Goal: Task Accomplishment & Management: Manage account settings

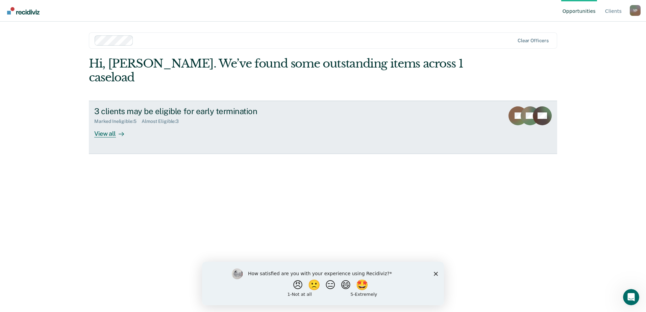
click at [116, 130] on div at bounding box center [120, 134] width 8 height 8
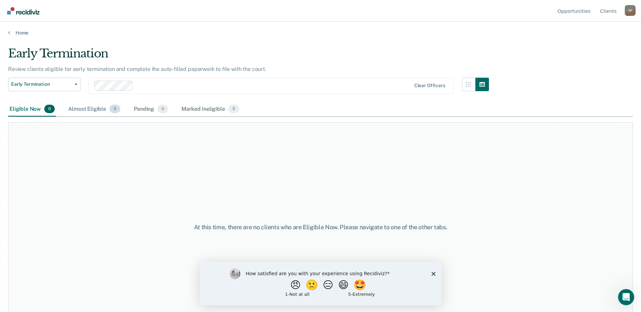
click at [105, 106] on div "Almost Eligible 3" at bounding box center [94, 109] width 55 height 15
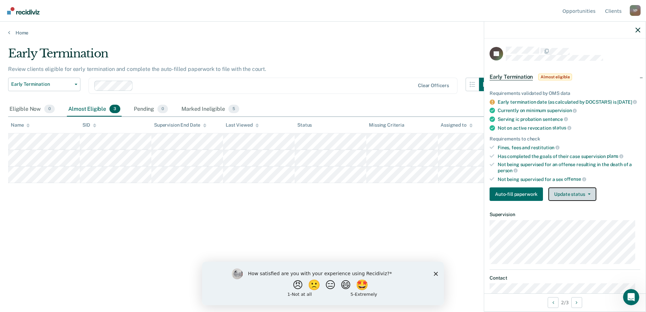
click at [567, 201] on button "Update status" at bounding box center [572, 195] width 48 height 14
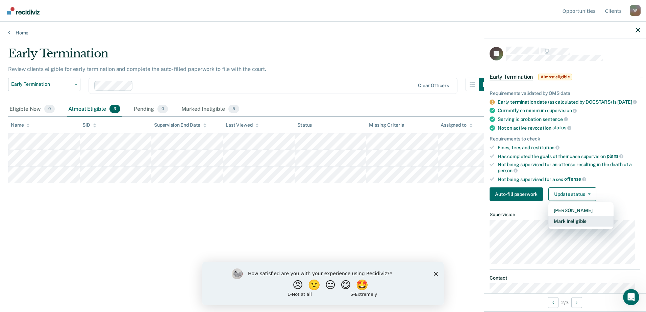
click at [569, 227] on button "Mark Ineligible" at bounding box center [580, 221] width 65 height 11
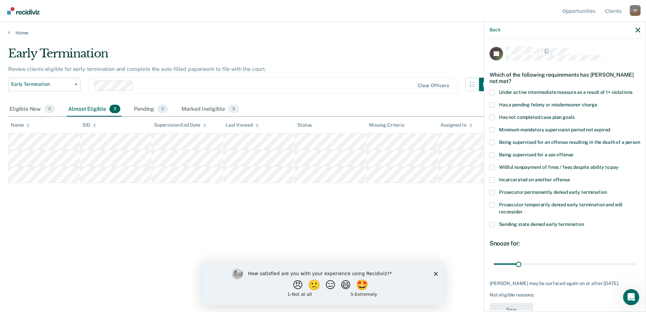
click at [495, 117] on label "Has not completed case plan goals" at bounding box center [565, 118] width 151 height 7
click at [574, 115] on input "Has not completed case plan goals" at bounding box center [574, 115] width 0 height 0
type input "90"
click at [562, 270] on input "range" at bounding box center [565, 264] width 143 height 12
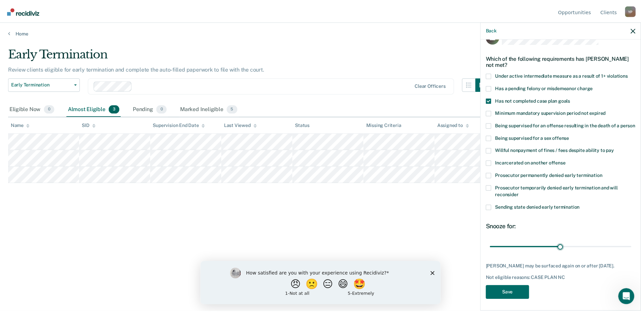
scroll to position [25, 0]
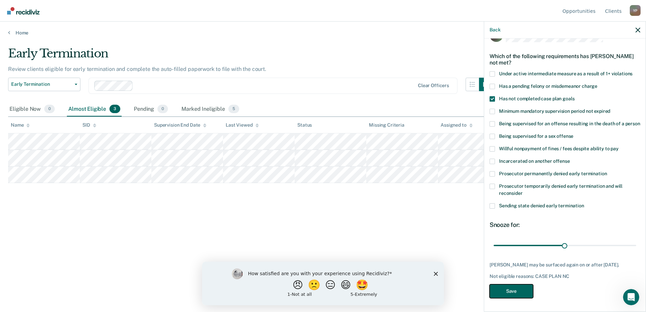
click at [521, 285] on button "Save" at bounding box center [512, 292] width 44 height 14
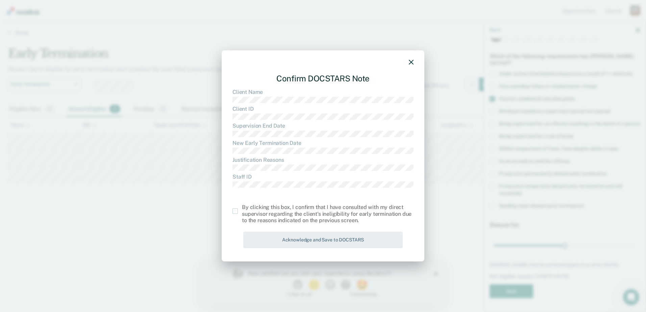
click at [236, 211] on span at bounding box center [234, 210] width 5 height 5
click at [242, 208] on input "checkbox" at bounding box center [242, 208] width 0 height 0
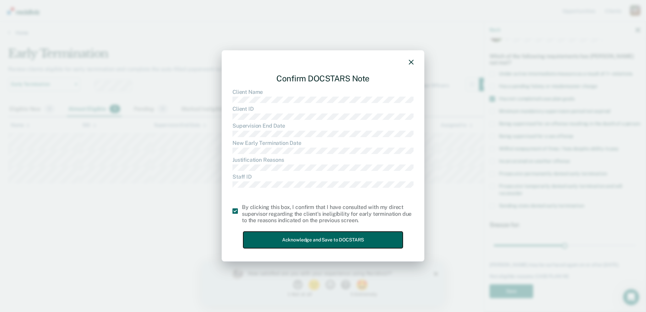
click at [299, 238] on button "Acknowledge and Save to DOCSTARS" at bounding box center [322, 240] width 159 height 17
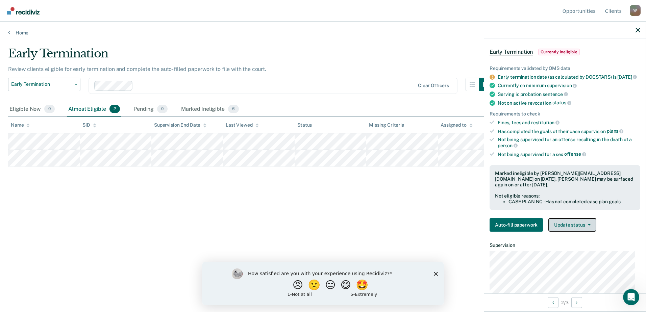
click at [578, 223] on button "Update status" at bounding box center [572, 225] width 48 height 14
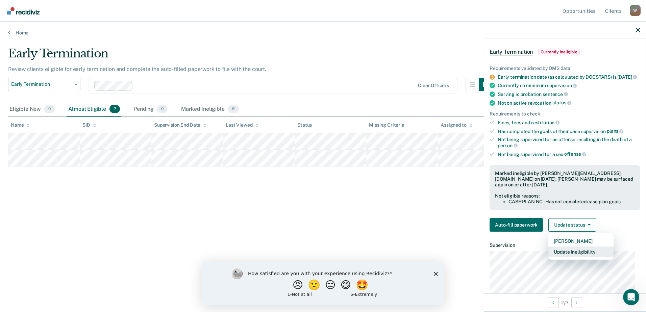
click at [573, 250] on button "Update Ineligibility" at bounding box center [580, 252] width 65 height 11
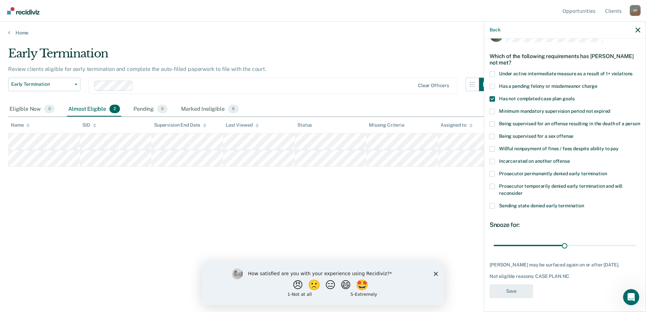
click at [354, 213] on div "Early Termination Review clients eligible for early termination and complete th…" at bounding box center [323, 154] width 630 height 215
click at [273, 227] on div "Early Termination Review clients eligible for early termination and complete th…" at bounding box center [323, 154] width 630 height 215
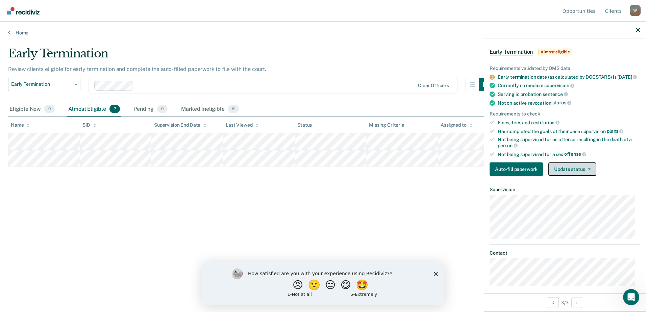
click at [572, 174] on button "Update status" at bounding box center [572, 170] width 48 height 14
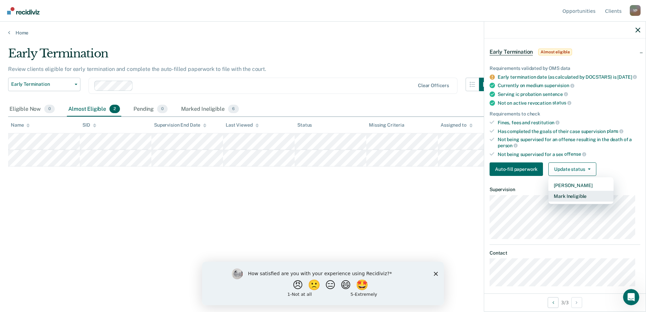
click at [577, 202] on button "Mark Ineligible" at bounding box center [580, 196] width 65 height 11
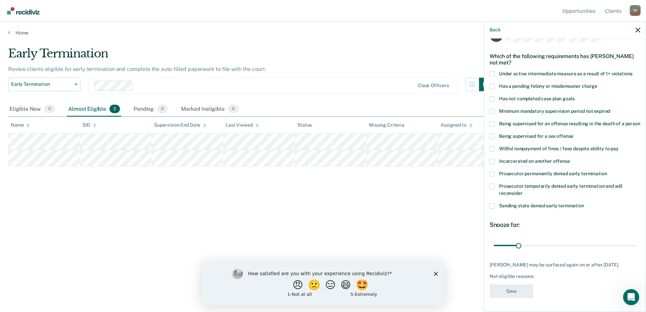
click at [490, 96] on span at bounding box center [492, 98] width 5 height 5
click at [574, 96] on input "Has not completed case plan goals" at bounding box center [574, 96] width 0 height 0
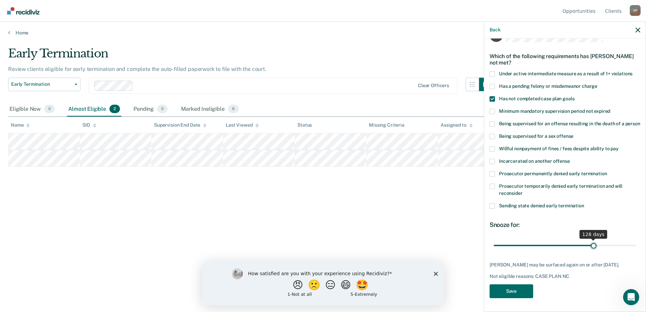
click at [590, 249] on input "range" at bounding box center [565, 246] width 143 height 12
click at [586, 248] on input "range" at bounding box center [565, 246] width 143 height 12
click at [585, 243] on input "range" at bounding box center [565, 246] width 143 height 12
drag, startPoint x: 583, startPoint y: 244, endPoint x: 562, endPoint y: 244, distance: 21.0
type input "90"
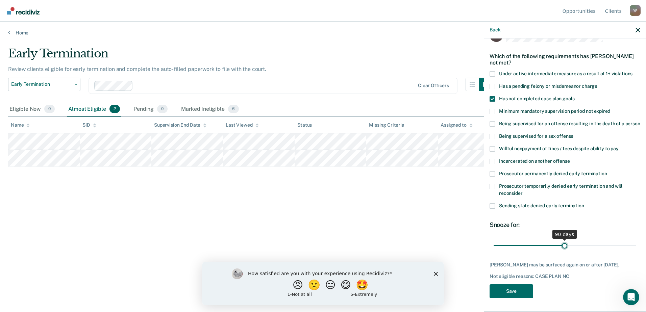
click at [562, 244] on input "range" at bounding box center [565, 246] width 143 height 12
click at [507, 298] on button "Save" at bounding box center [512, 292] width 44 height 14
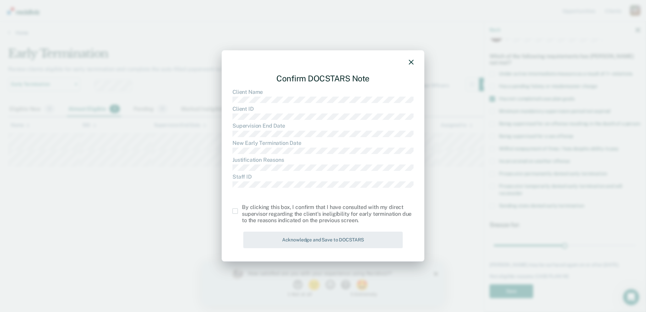
click at [234, 209] on span at bounding box center [234, 210] width 5 height 5
click at [242, 208] on input "checkbox" at bounding box center [242, 208] width 0 height 0
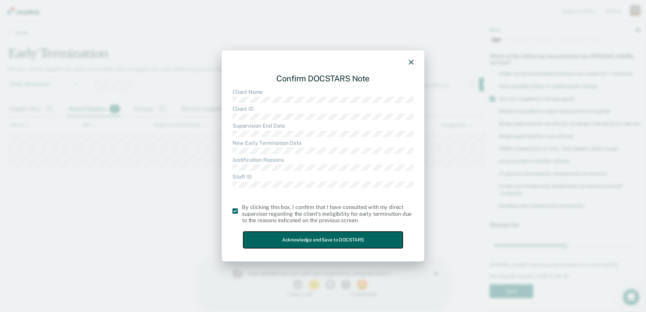
click at [297, 234] on button "Acknowledge and Save to DOCSTARS" at bounding box center [322, 240] width 159 height 17
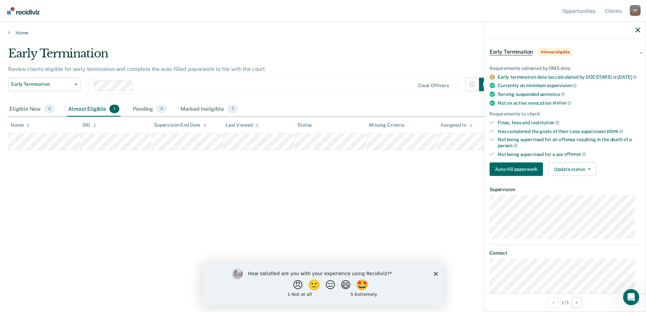
click at [571, 166] on div "Requirements validated by OMS data Early termination date (as calculated by DOC…" at bounding box center [565, 118] width 162 height 127
click at [582, 175] on button "Update status" at bounding box center [572, 170] width 48 height 14
click at [577, 199] on button "Mark Ineligible" at bounding box center [580, 196] width 65 height 11
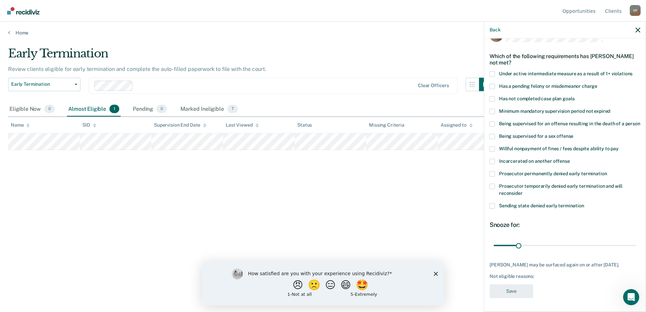
click at [492, 96] on span at bounding box center [492, 98] width 5 height 5
click at [574, 96] on input "Has not completed case plan goals" at bounding box center [574, 96] width 0 height 0
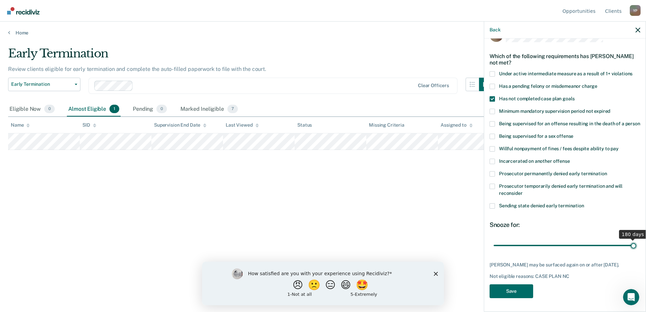
type input "180"
click at [628, 246] on input "range" at bounding box center [565, 246] width 143 height 12
click at [507, 290] on button "Save" at bounding box center [512, 292] width 44 height 14
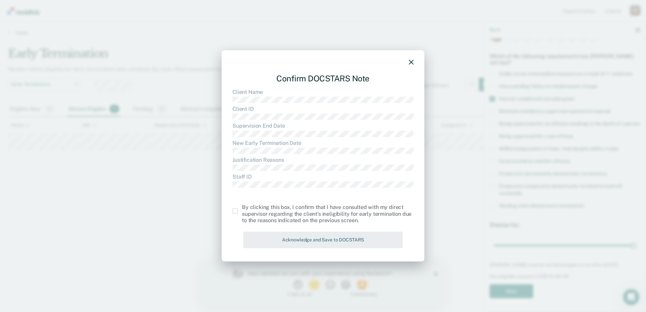
click at [236, 212] on span at bounding box center [234, 210] width 5 height 5
click at [242, 208] on input "checkbox" at bounding box center [242, 208] width 0 height 0
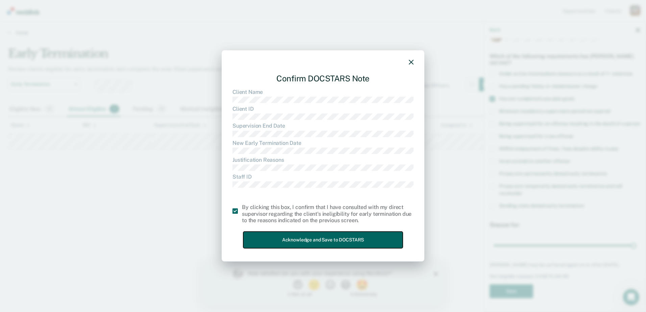
click at [287, 237] on button "Acknowledge and Save to DOCSTARS" at bounding box center [322, 240] width 159 height 17
